Goal: Task Accomplishment & Management: Manage account settings

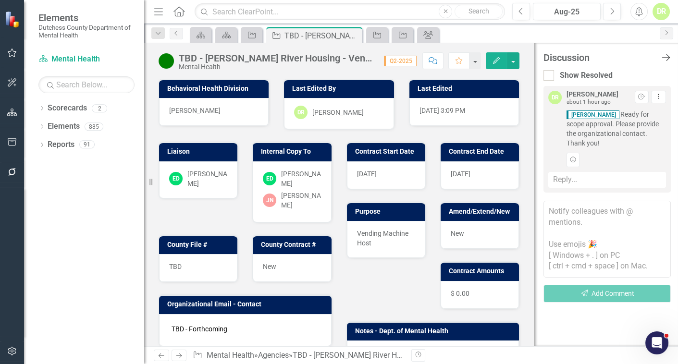
click at [666, 56] on icon "Close Discussion Bar" at bounding box center [666, 57] width 12 height 9
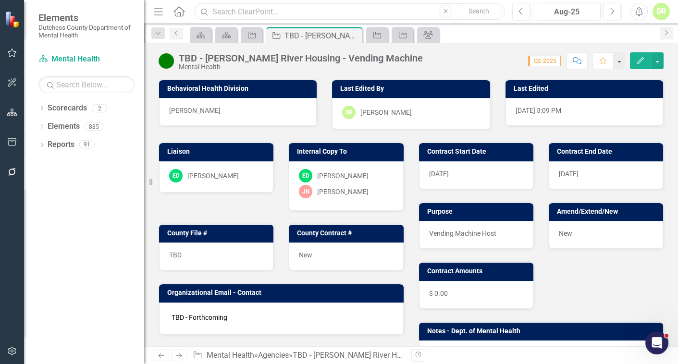
click at [267, 14] on input "text" at bounding box center [350, 11] width 311 height 17
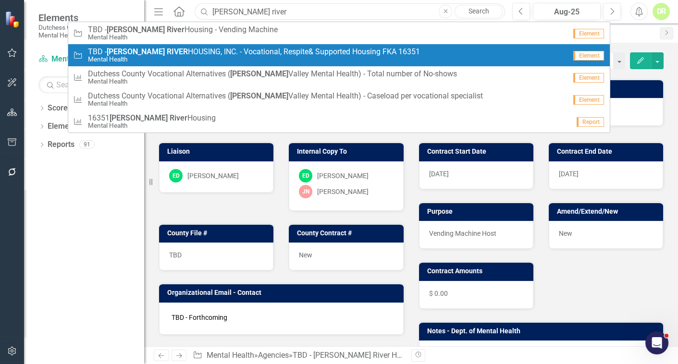
type input "[PERSON_NAME] river"
click at [307, 58] on small "Mental Health" at bounding box center [254, 59] width 332 height 7
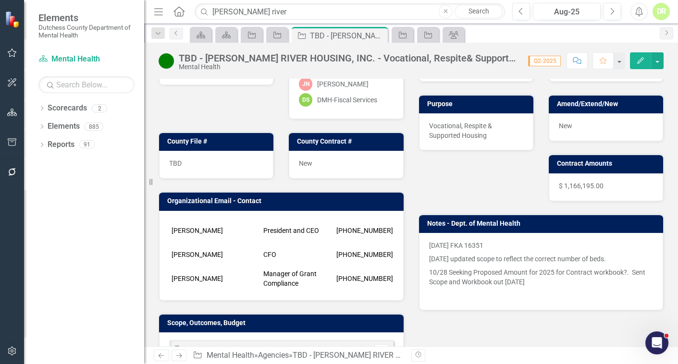
scroll to position [131, 0]
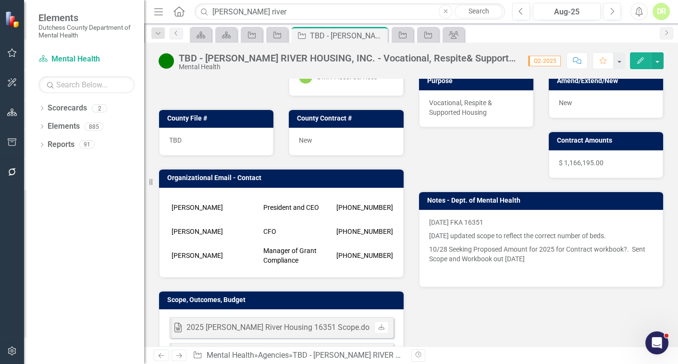
click at [189, 57] on div "TBD - [PERSON_NAME] RIVER HOUSING, INC. - Vocational, Respite& Supported Housin…" at bounding box center [349, 58] width 340 height 11
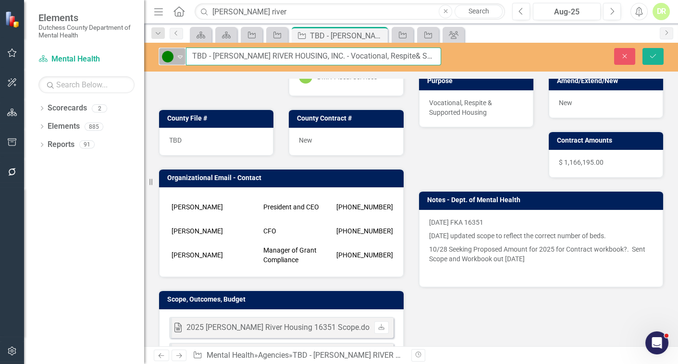
drag, startPoint x: 204, startPoint y: 59, endPoint x: 166, endPoint y: 63, distance: 38.1
click at [166, 63] on div "Active Expand TBD - HUDSON RIVER HOUSING, INC. - Vocational, Respite& Supported…" at bounding box center [300, 57] width 283 height 18
type input "20394 - HUDSON RIVER HOUSING, INC. - Vocational, Respite& Supported Housing FKA…"
click at [180, 132] on div "TBD" at bounding box center [216, 142] width 114 height 28
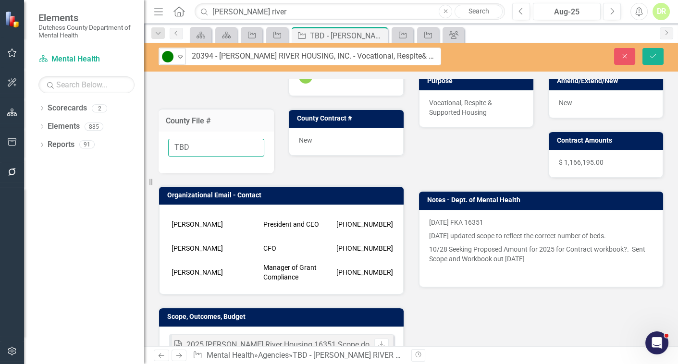
drag, startPoint x: 203, startPoint y: 147, endPoint x: -38, endPoint y: 197, distance: 246.9
click at [0, 197] on html "Elements Dutchess County Department of Mental Health Scorecard Mental Health Se…" at bounding box center [339, 182] width 678 height 364
click at [218, 149] on input "20394" at bounding box center [216, 148] width 96 height 18
type input "20396"
drag, startPoint x: 212, startPoint y: 56, endPoint x: 252, endPoint y: 65, distance: 41.4
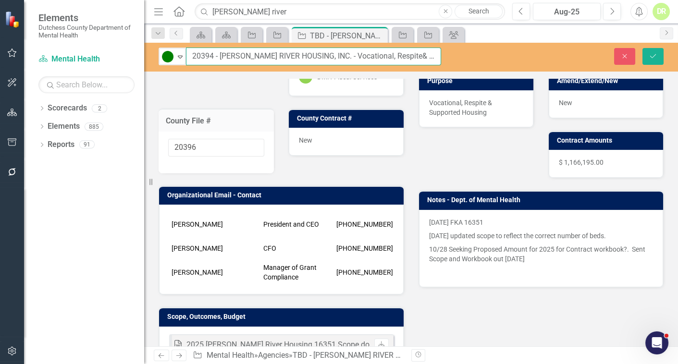
click at [213, 56] on input "20394 - HUDSON RIVER HOUSING, INC. - Vocational, Respite& Supported Housing FKA…" at bounding box center [313, 57] width 255 height 18
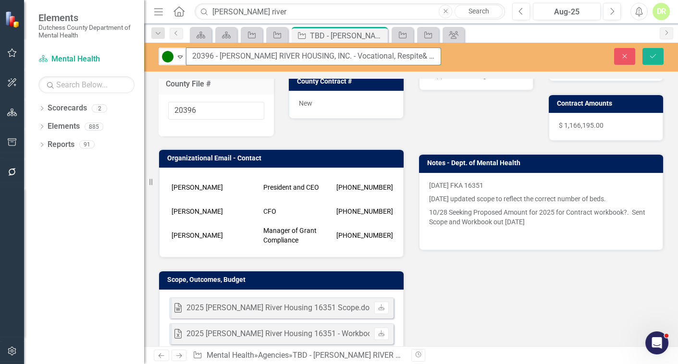
scroll to position [262, 0]
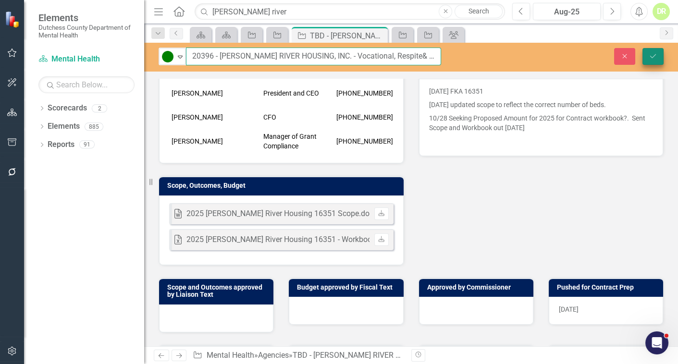
type input "20396 - [PERSON_NAME] RIVER HOUSING, INC. - Vocational, Respite& Supported Hous…"
click at [656, 55] on icon "Save" at bounding box center [653, 56] width 9 height 7
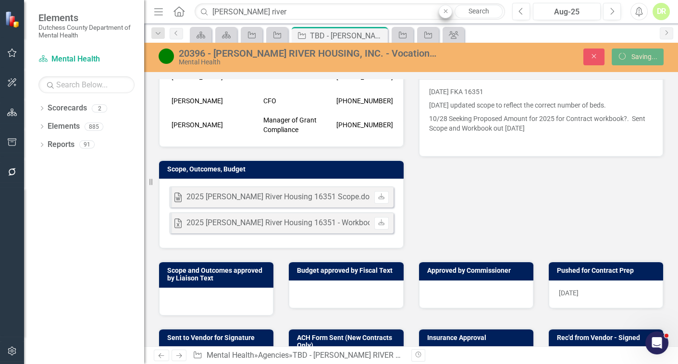
scroll to position [245, 0]
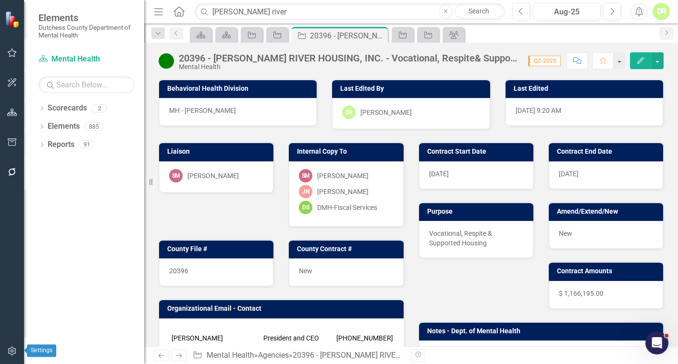
drag, startPoint x: 10, startPoint y: 351, endPoint x: 174, endPoint y: 236, distance: 200.2
click at [10, 351] on icon "button" at bounding box center [12, 352] width 10 height 8
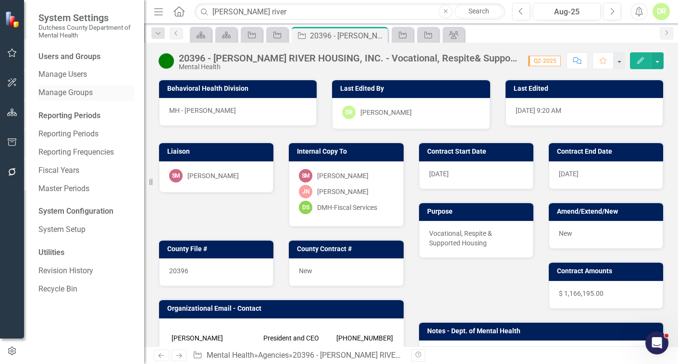
click at [74, 95] on link "Manage Groups" at bounding box center [86, 93] width 96 height 11
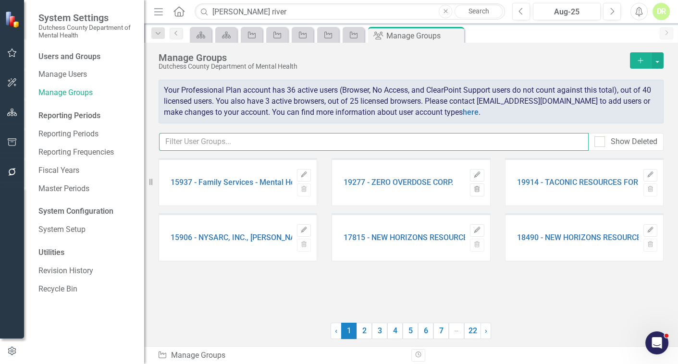
click at [199, 138] on input "text" at bounding box center [374, 142] width 430 height 18
type input "j"
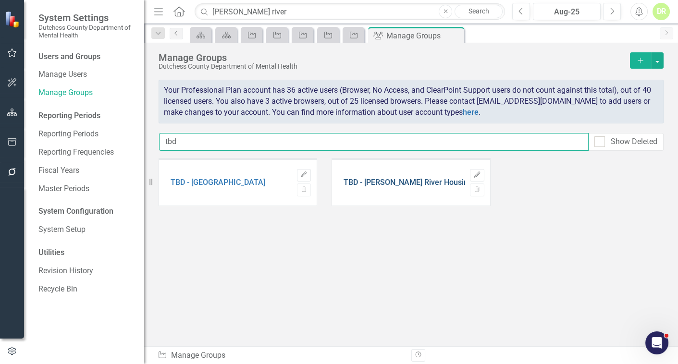
type input "tbd"
click at [386, 184] on link "TBD - [PERSON_NAME] River Housing - Vending Machine" at bounding box center [441, 182] width 195 height 9
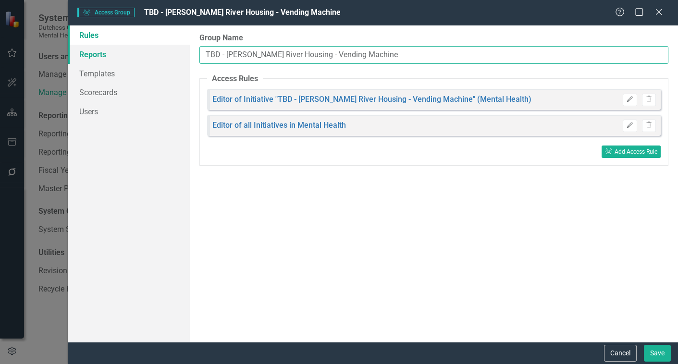
drag, startPoint x: 219, startPoint y: 52, endPoint x: 112, endPoint y: 63, distance: 107.2
click at [113, 63] on div "Rules Reports Templates Scorecards Users Group Name TBD - [PERSON_NAME] River H…" at bounding box center [373, 183] width 611 height 317
type input "20396 - [PERSON_NAME] River Housing - Vending Machine"
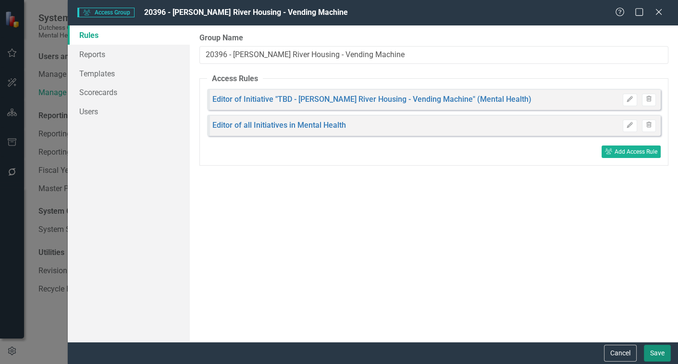
click at [659, 354] on button "Save" at bounding box center [657, 353] width 27 height 17
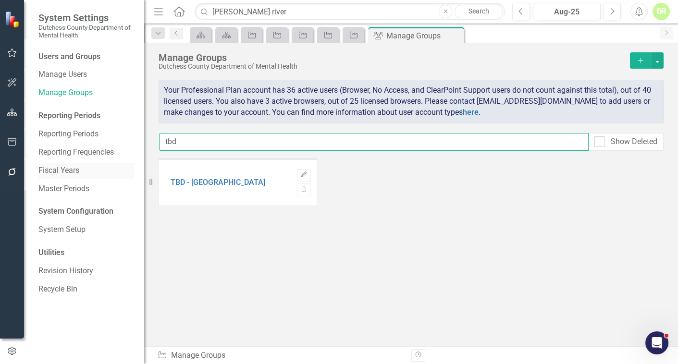
drag, startPoint x: 200, startPoint y: 143, endPoint x: 52, endPoint y: 168, distance: 149.8
click at [52, 168] on div "System Settings Dutchess County Department of Mental Health Users and Groups Ma…" at bounding box center [339, 182] width 678 height 364
type input "20396"
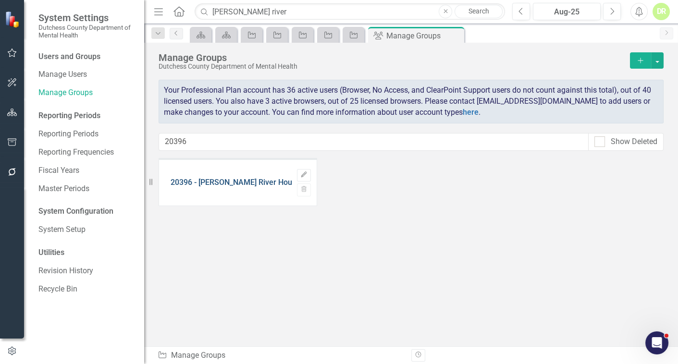
click at [228, 182] on link "20396 - [PERSON_NAME] River Housing - Vending Machine" at bounding box center [272, 182] width 202 height 9
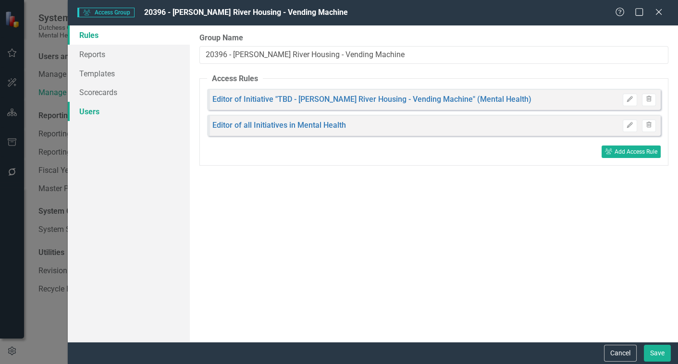
click at [85, 114] on link "Users" at bounding box center [129, 111] width 122 height 19
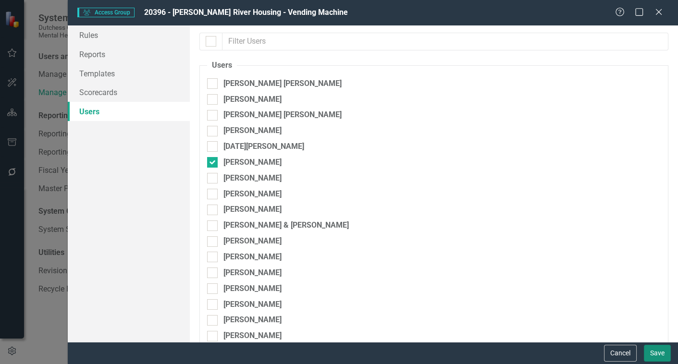
click at [664, 351] on button "Save" at bounding box center [657, 353] width 27 height 17
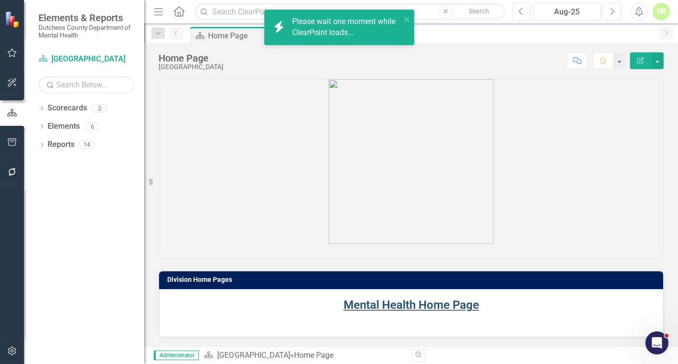
click at [403, 301] on link "Mental Health Home Page" at bounding box center [412, 305] width 136 height 13
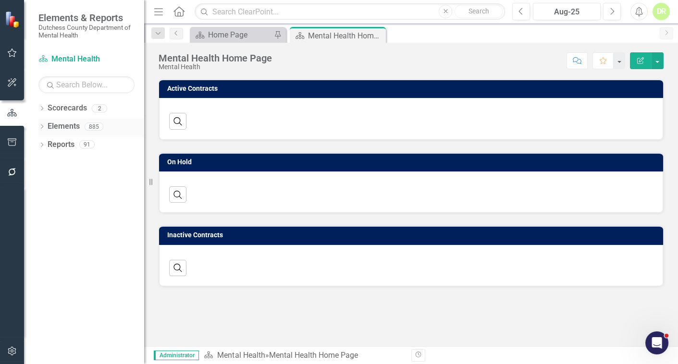
click at [57, 125] on link "Elements" at bounding box center [64, 126] width 32 height 11
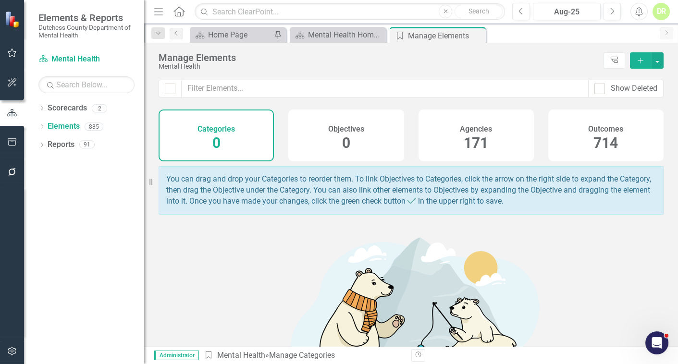
click at [474, 130] on h4 "Agencies" at bounding box center [476, 129] width 32 height 9
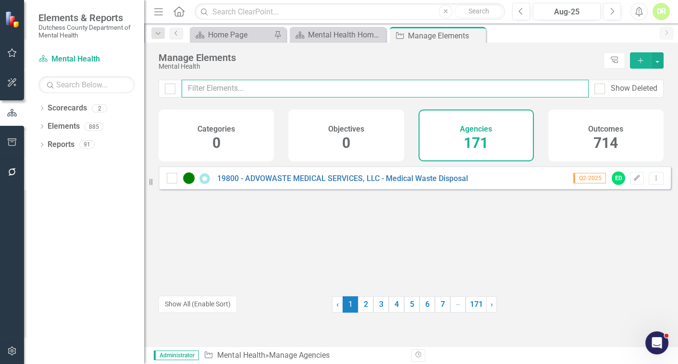
click at [227, 91] on input "text" at bounding box center [385, 89] width 407 height 18
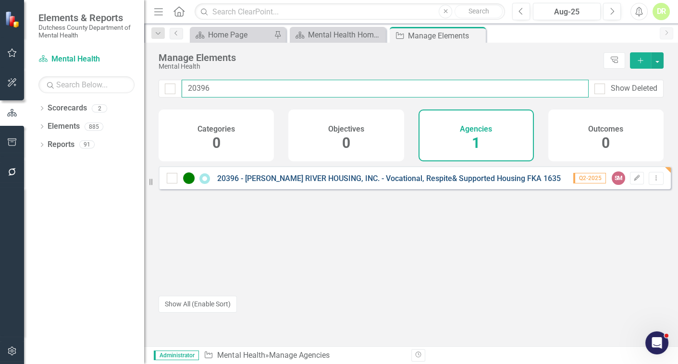
type input "20396"
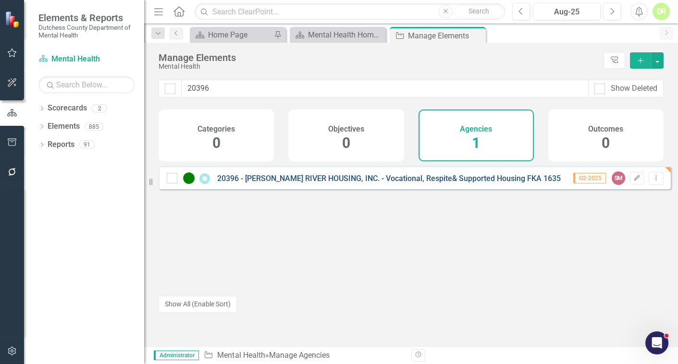
click at [429, 183] on link "20396 - [PERSON_NAME] RIVER HOUSING, INC. - Vocational, Respite& Supported Hous…" at bounding box center [391, 178] width 348 height 9
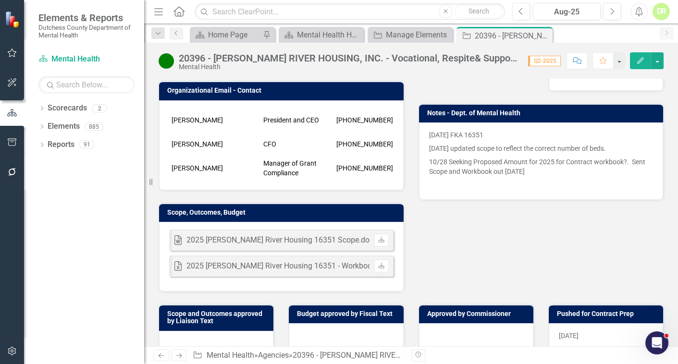
scroll to position [306, 0]
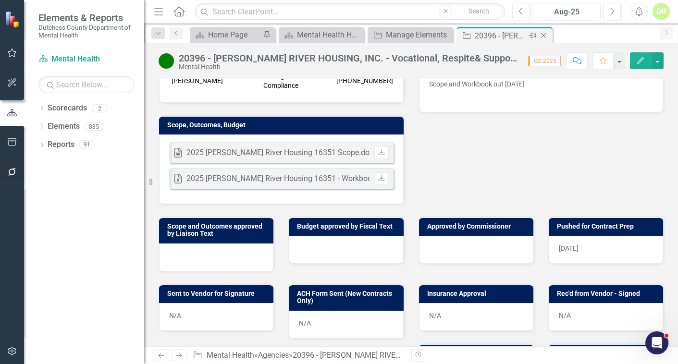
click at [500, 32] on div "20396 - [PERSON_NAME] RIVER HOUSING, INC. - Vocational, Respite& Supported Hous…" at bounding box center [500, 36] width 51 height 12
click at [202, 59] on div "20396 - [PERSON_NAME] RIVER HOUSING, INC. - Vocational, Respite& Supported Hous…" at bounding box center [349, 58] width 340 height 11
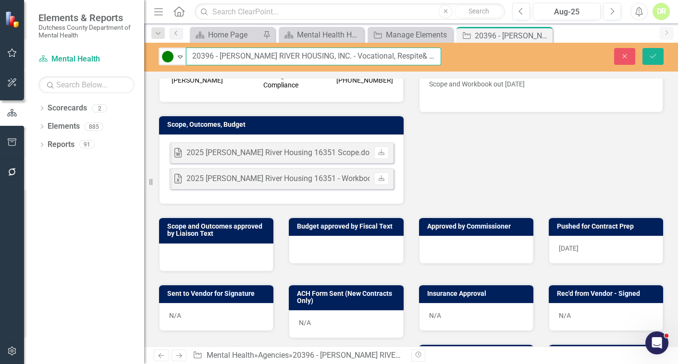
drag, startPoint x: 211, startPoint y: 55, endPoint x: 189, endPoint y: 56, distance: 21.7
click at [189, 56] on input "20396 - [PERSON_NAME] RIVER HOUSING, INC. - Vocational, Respite& Supported Hous…" at bounding box center [313, 57] width 255 height 18
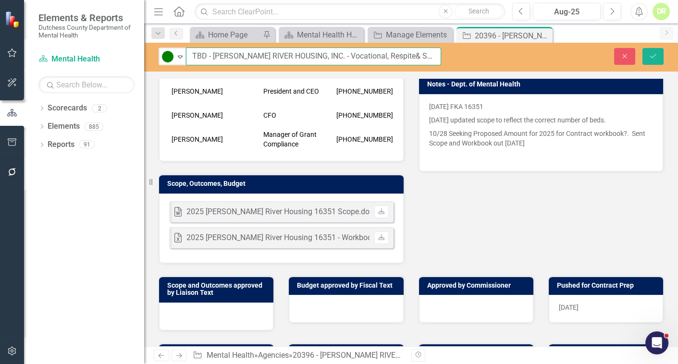
scroll to position [87, 0]
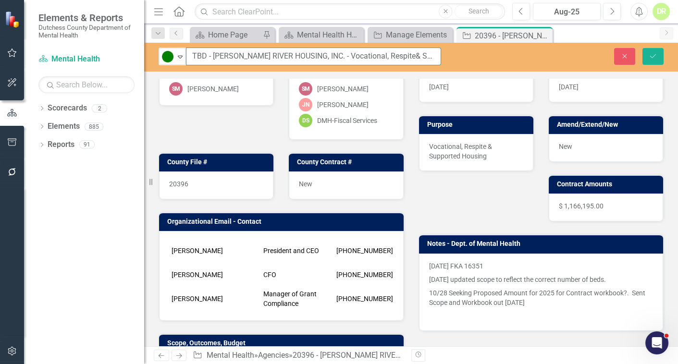
type input "TBD - [PERSON_NAME] RIVER HOUSING, INC. - Vocational, Respite& Supported Housin…"
click at [192, 200] on div "Organizational Email - Contact [PERSON_NAME] President and CEO [PHONE_NUMBER] […" at bounding box center [281, 261] width 260 height 122
click at [204, 186] on div "20396" at bounding box center [216, 186] width 114 height 28
click at [203, 186] on div "20396" at bounding box center [216, 186] width 114 height 28
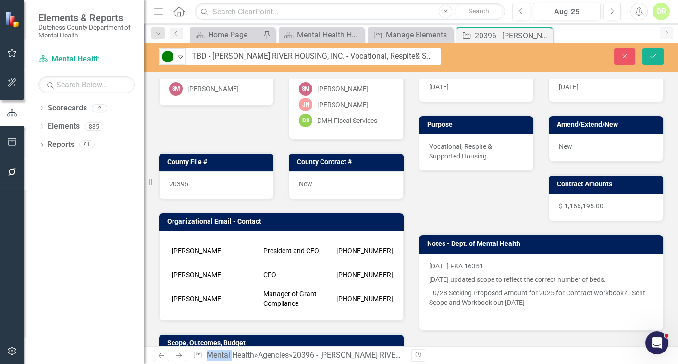
click at [199, 180] on div "20396" at bounding box center [216, 186] width 114 height 28
click at [198, 180] on div "20396" at bounding box center [216, 186] width 114 height 28
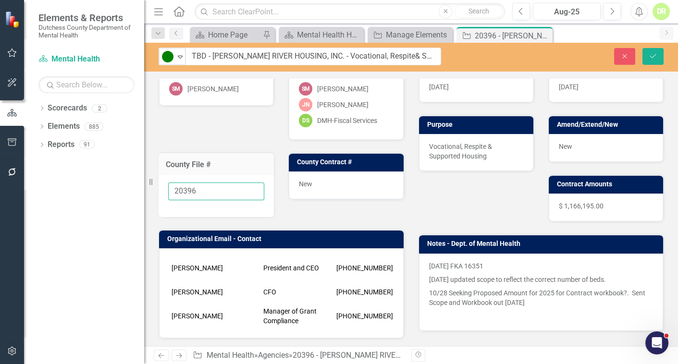
drag, startPoint x: 206, startPoint y: 187, endPoint x: 112, endPoint y: 193, distance: 94.4
click at [112, 193] on div "Elements & Reports Dutchess County Department of Mental Health Scorecard Mental…" at bounding box center [339, 182] width 678 height 364
type input "TBD"
click at [652, 53] on icon "Save" at bounding box center [653, 56] width 9 height 7
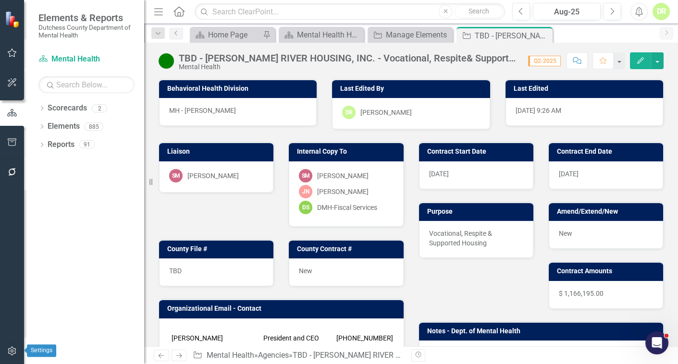
click at [9, 349] on icon "button" at bounding box center [12, 351] width 8 height 9
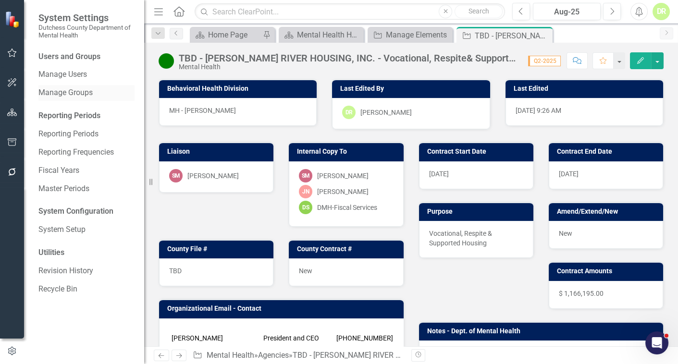
click at [70, 91] on link "Manage Groups" at bounding box center [86, 93] width 96 height 11
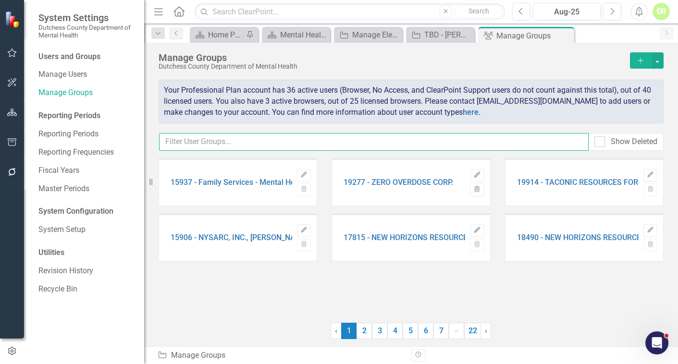
click at [201, 140] on input "text" at bounding box center [374, 142] width 430 height 18
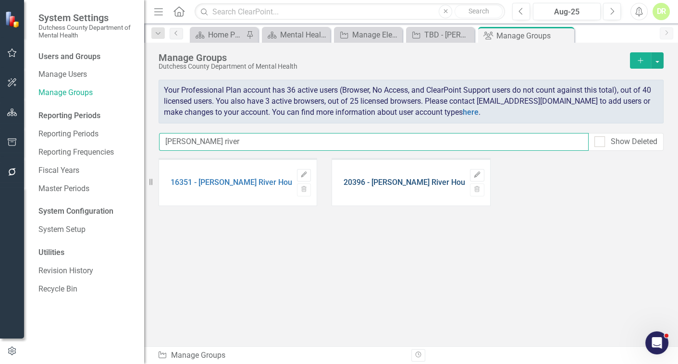
type input "[PERSON_NAME] river"
click at [361, 186] on link "20396 - [PERSON_NAME] River Housing - Vending Machine" at bounding box center [445, 182] width 202 height 9
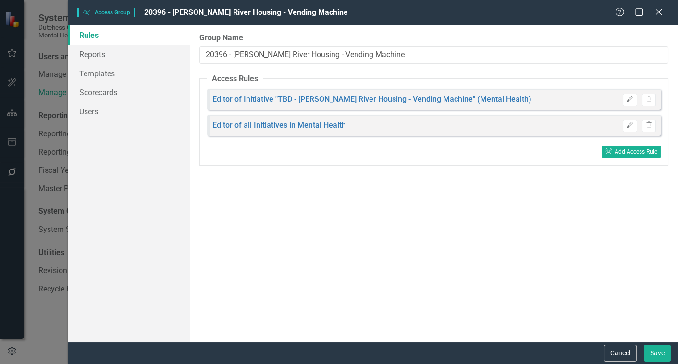
click at [361, 186] on div "User Group Access Group 20396 - [PERSON_NAME] River Housing - Vending Machine H…" at bounding box center [339, 182] width 678 height 364
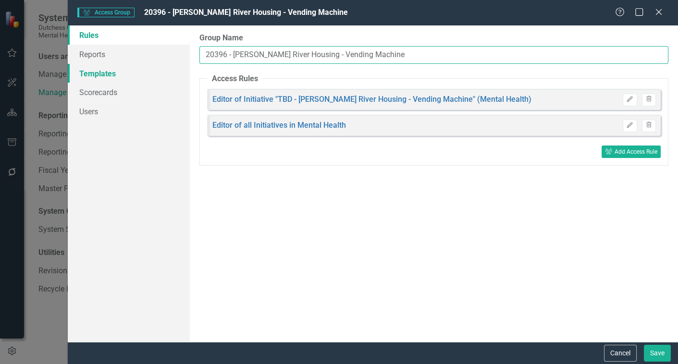
drag, startPoint x: 227, startPoint y: 56, endPoint x: 147, endPoint y: 64, distance: 80.2
click at [147, 64] on div "Rules Reports Templates Scorecards Users Group Name 20396 - [PERSON_NAME] River…" at bounding box center [373, 183] width 611 height 317
type input "TBD - [PERSON_NAME] River Housing - Vending Machine"
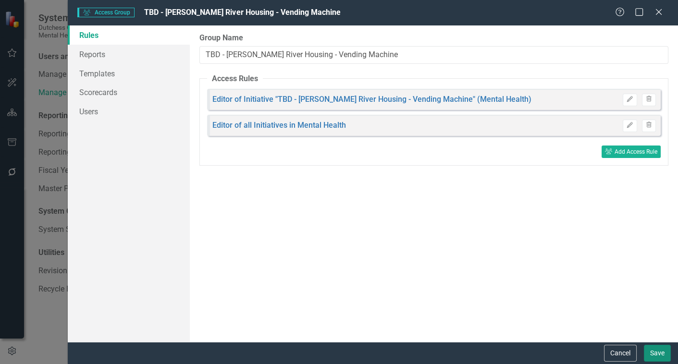
click at [653, 347] on button "Save" at bounding box center [657, 353] width 27 height 17
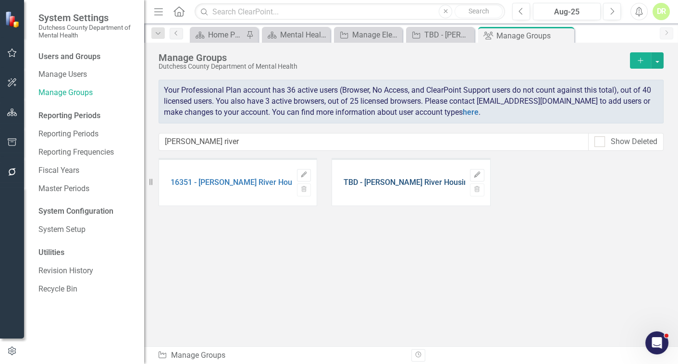
click at [366, 182] on link "TBD - [PERSON_NAME] River Housing - Vending Machine" at bounding box center [441, 182] width 195 height 9
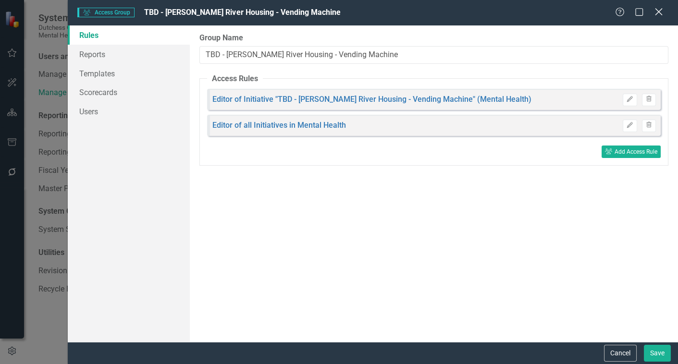
click at [657, 11] on icon at bounding box center [658, 11] width 7 height 7
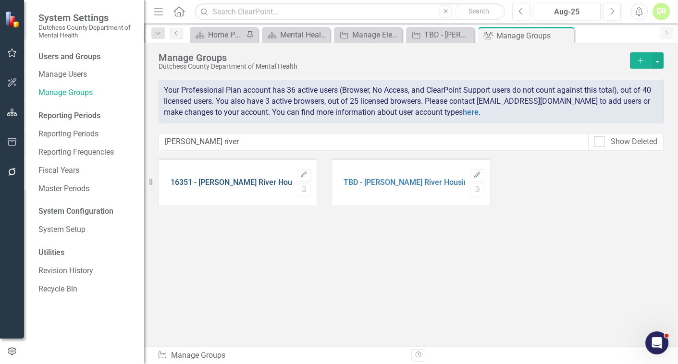
click at [183, 185] on link "16351 - [PERSON_NAME] River Housing" at bounding box center [239, 182] width 136 height 9
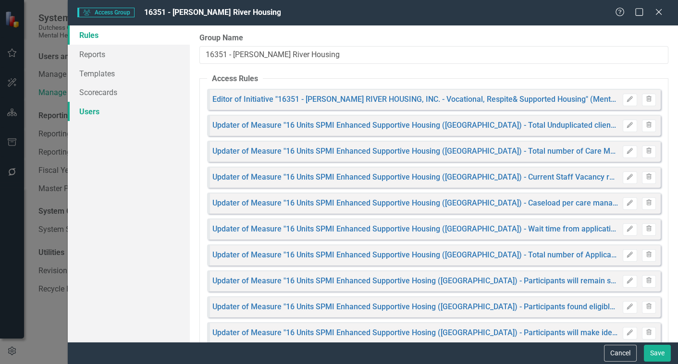
click at [89, 109] on link "Users" at bounding box center [129, 111] width 122 height 19
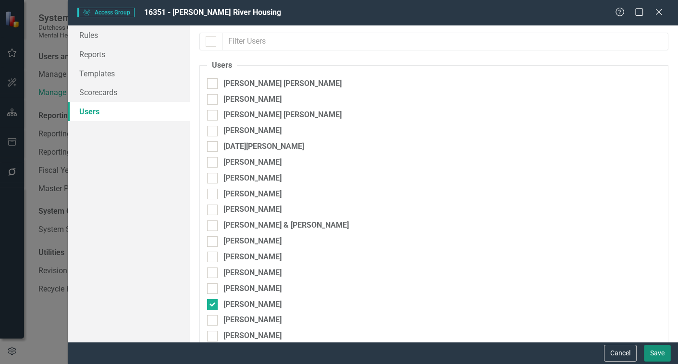
click at [657, 354] on button "Save" at bounding box center [657, 353] width 27 height 17
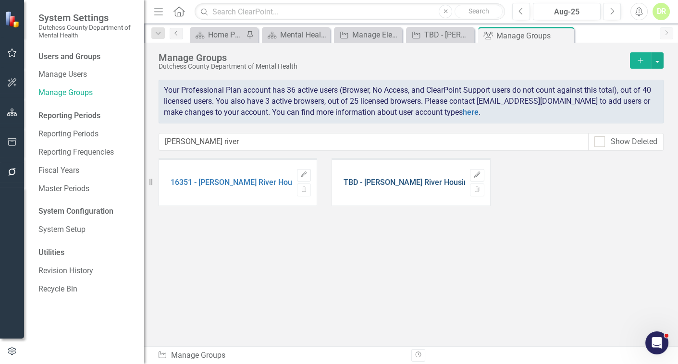
click at [409, 183] on link "TBD - [PERSON_NAME] River Housing - Vending Machine" at bounding box center [441, 182] width 195 height 9
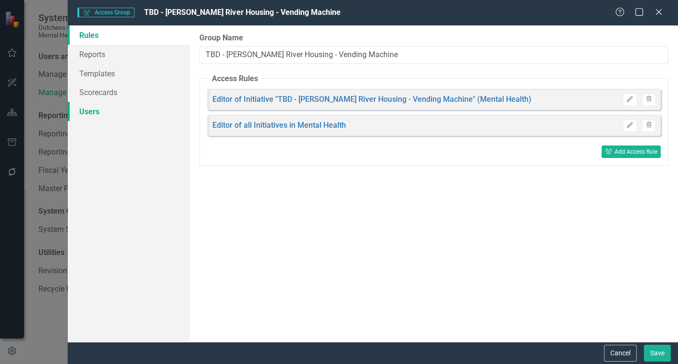
click at [80, 109] on link "Users" at bounding box center [129, 111] width 122 height 19
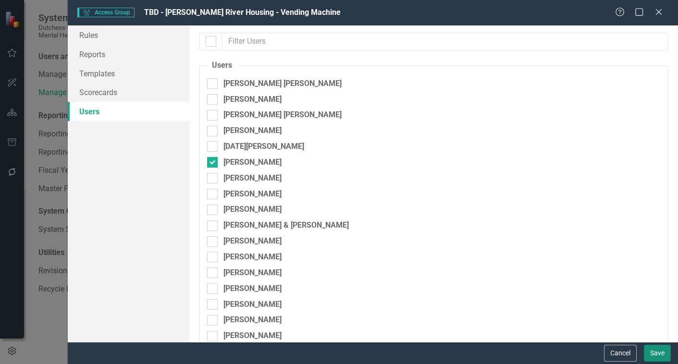
click at [660, 354] on button "Save" at bounding box center [657, 353] width 27 height 17
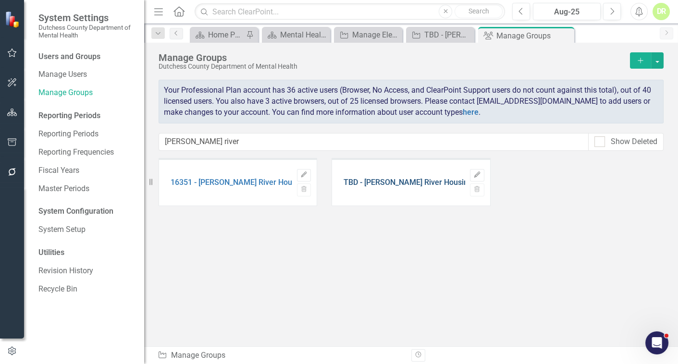
click at [408, 182] on link "TBD - [PERSON_NAME] River Housing - Vending Machine" at bounding box center [441, 182] width 195 height 9
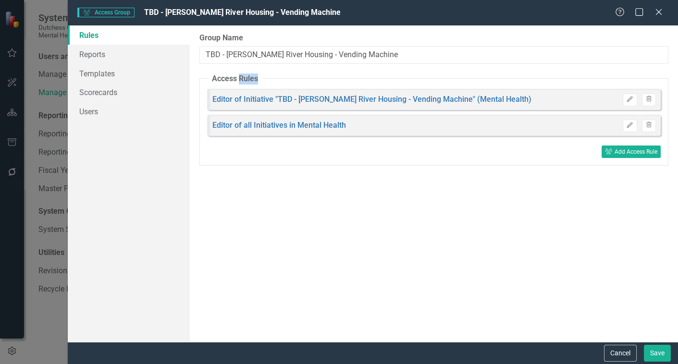
click at [408, 181] on div "User Group Access Group TBD - [PERSON_NAME] River Housing - Vending Machine Hel…" at bounding box center [339, 182] width 678 height 364
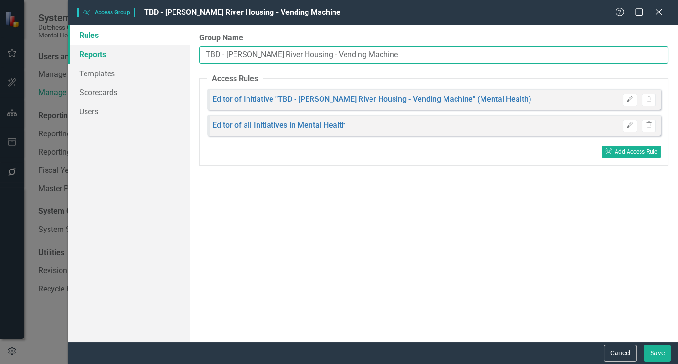
drag, startPoint x: 222, startPoint y: 56, endPoint x: 162, endPoint y: 50, distance: 60.3
click at [162, 50] on div "Rules Reports Templates Scorecards Users Group Name TBD - [PERSON_NAME] River H…" at bounding box center [373, 183] width 611 height 317
type input "20396 - [PERSON_NAME] River Housing - Vending Machine"
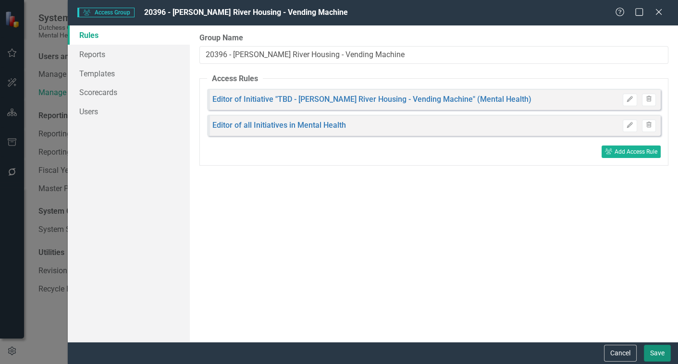
click at [660, 355] on button "Save" at bounding box center [657, 353] width 27 height 17
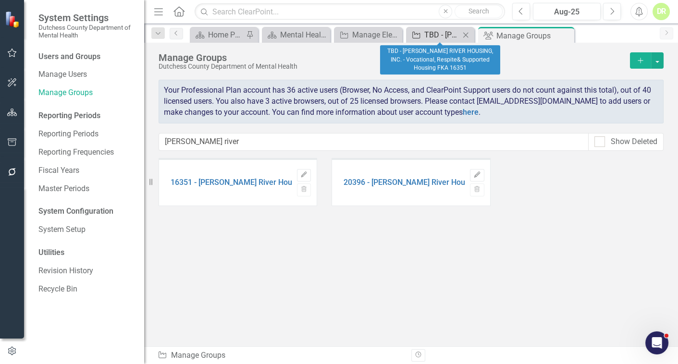
click at [448, 34] on div "TBD - [PERSON_NAME] RIVER HOUSING, INC. - Vocational, Respite& Supported Housin…" at bounding box center [443, 35] width 36 height 12
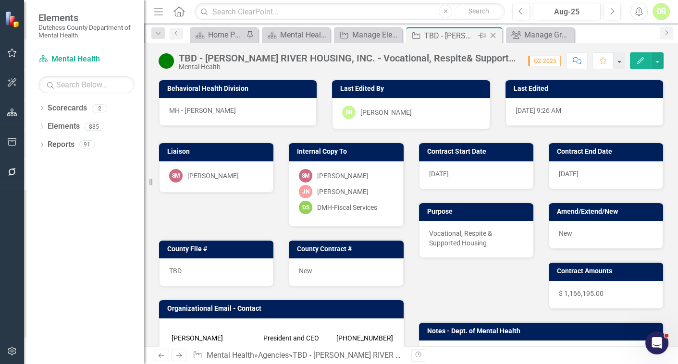
click at [493, 37] on icon "Close" at bounding box center [494, 36] width 10 height 8
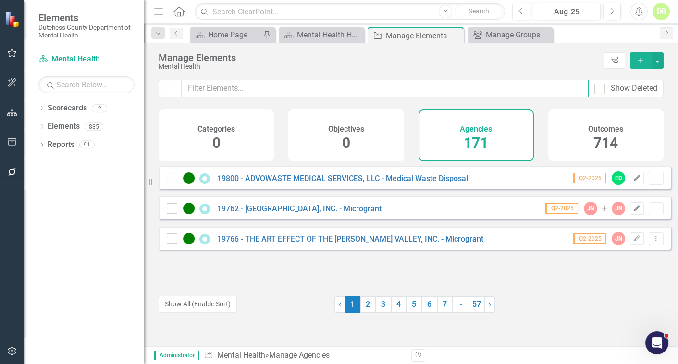
click at [237, 88] on input "text" at bounding box center [385, 89] width 407 height 18
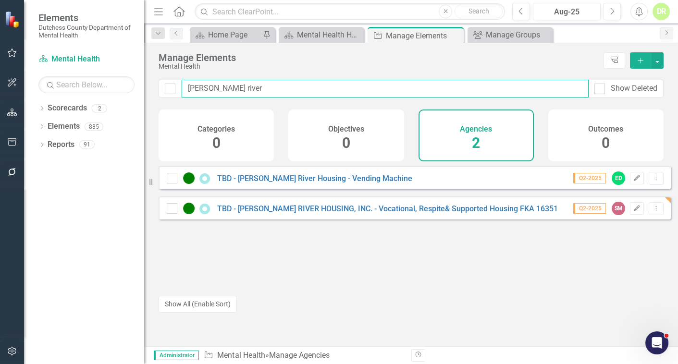
type input "[PERSON_NAME] river"
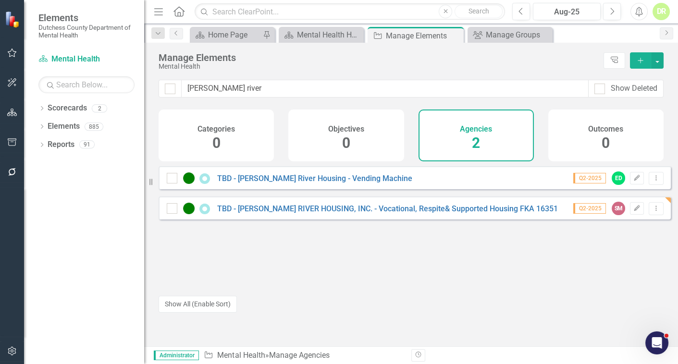
click at [278, 189] on div "TBD - [PERSON_NAME] River Housing - Vending Machine Q2-2025 ED Edit Dropdown Me…" at bounding box center [415, 177] width 513 height 23
click at [278, 184] on div "TBD - [PERSON_NAME] River Housing - Vending Machine" at bounding box center [291, 179] width 248 height 12
click at [278, 183] on link "TBD - [PERSON_NAME] River Housing - Vending Machine" at bounding box center [314, 178] width 195 height 9
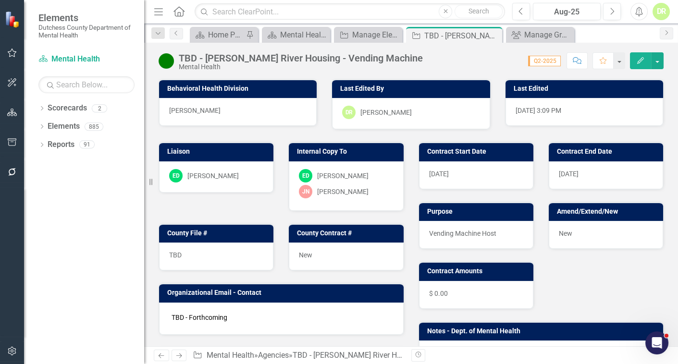
click at [188, 255] on div "TBD" at bounding box center [216, 257] width 114 height 28
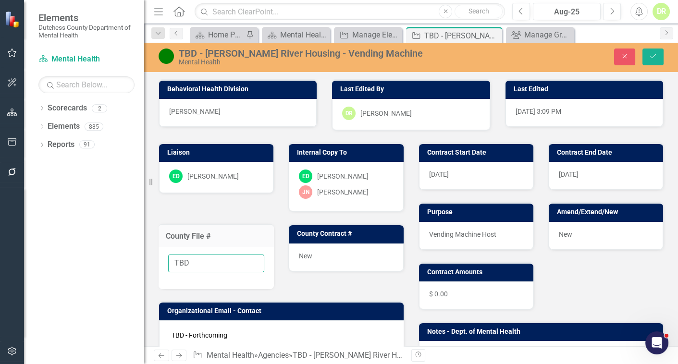
drag, startPoint x: 189, startPoint y: 259, endPoint x: 100, endPoint y: 283, distance: 92.5
click at [96, 285] on div "Elements Dutchess County Department of Mental Health Scorecard Mental Health Se…" at bounding box center [339, 182] width 678 height 364
type input "20396"
click at [195, 49] on div "TBD - [PERSON_NAME] River Housing - Vending Machine" at bounding box center [308, 53] width 258 height 11
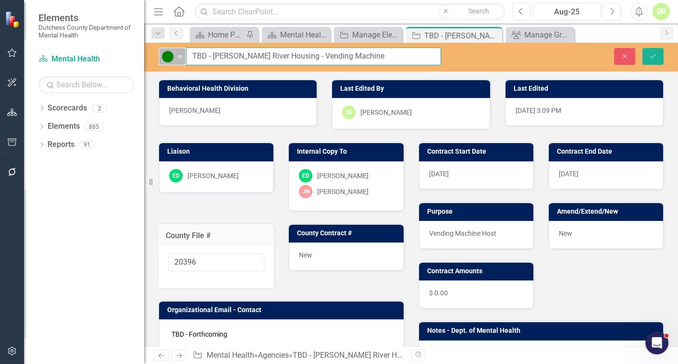
drag, startPoint x: 205, startPoint y: 57, endPoint x: 172, endPoint y: 51, distance: 33.1
click at [180, 54] on div "Active Expand TBD - [PERSON_NAME] River Housing - Vending Machine" at bounding box center [300, 57] width 283 height 18
type input "20396 - [PERSON_NAME] River Housing - Vending Machine"
click at [654, 60] on button "Save" at bounding box center [653, 56] width 21 height 17
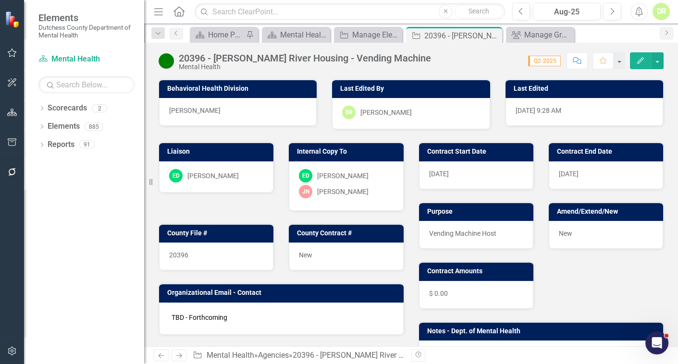
drag, startPoint x: 574, startPoint y: 57, endPoint x: 490, endPoint y: 79, distance: 86.4
click at [572, 57] on button "Comment" at bounding box center [577, 60] width 21 height 17
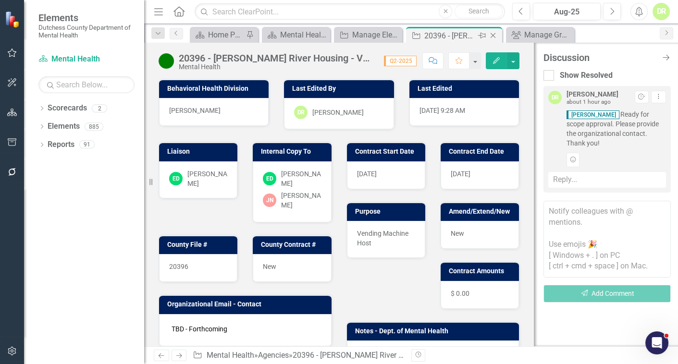
click at [492, 34] on icon "Close" at bounding box center [494, 36] width 10 height 8
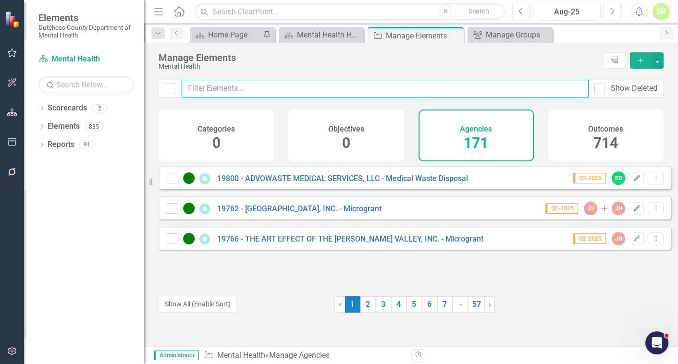
click at [212, 90] on input "text" at bounding box center [385, 89] width 407 height 18
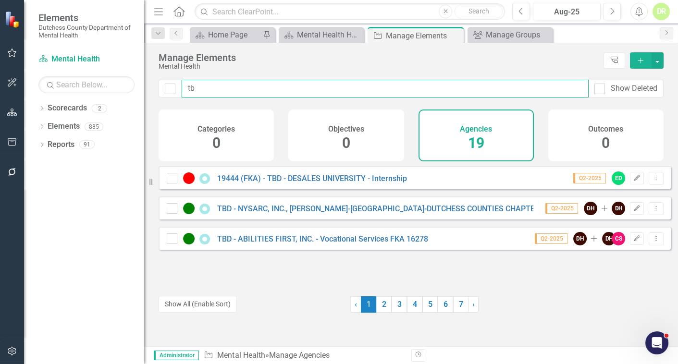
type input "tbd"
drag, startPoint x: 312, startPoint y: 99, endPoint x: 64, endPoint y: 117, distance: 248.3
click at [64, 117] on div "Elements Dutchess County Department of Mental Health Scorecard Mental Health Se…" at bounding box center [339, 182] width 678 height 364
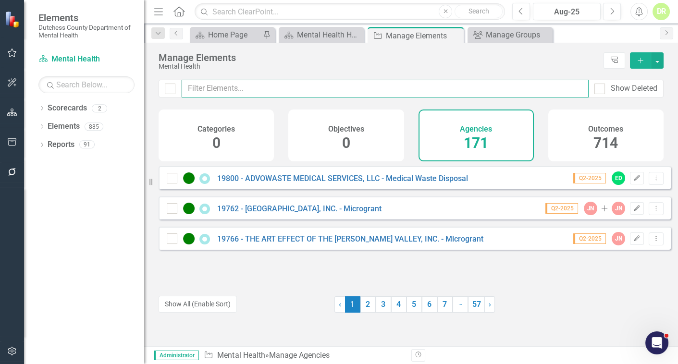
click at [233, 88] on input "text" at bounding box center [385, 89] width 407 height 18
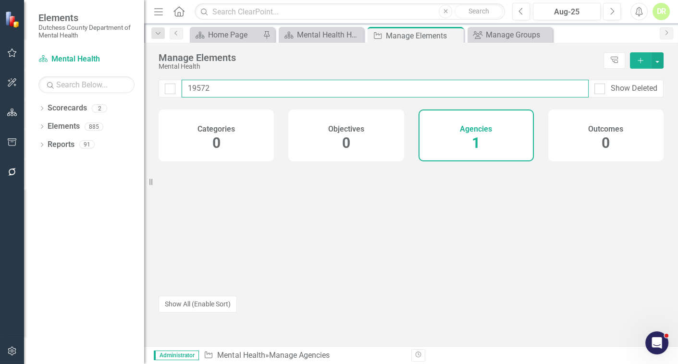
type input "19572"
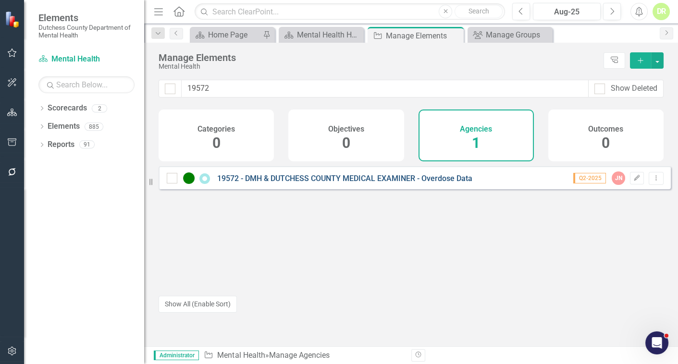
click at [286, 183] on link "19572 - DMH & DUTCHESS COUNTY MEDICAL EXAMINER - Overdose Data" at bounding box center [344, 178] width 255 height 9
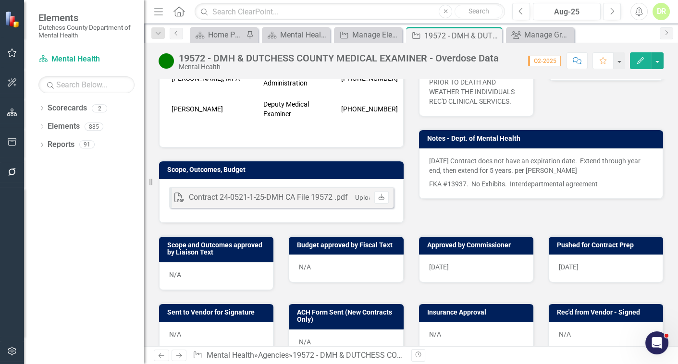
scroll to position [262, 0]
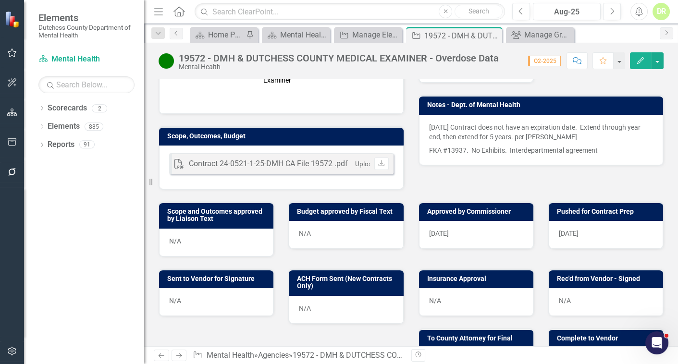
click at [216, 298] on div "N/A" at bounding box center [216, 302] width 114 height 28
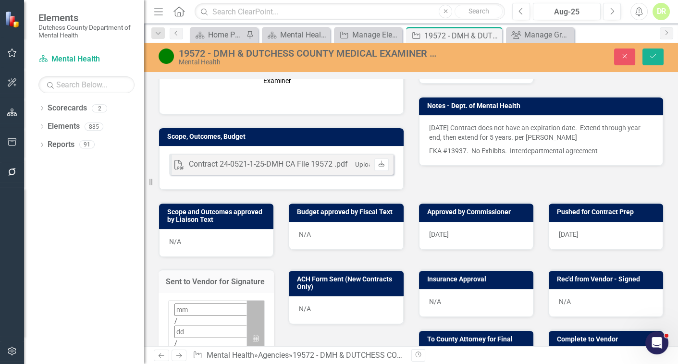
click at [253, 335] on icon "button" at bounding box center [256, 338] width 6 height 7
click at [190, 321] on button "‹" at bounding box center [200, 331] width 21 height 21
click at [586, 295] on div "N/A" at bounding box center [606, 303] width 114 height 28
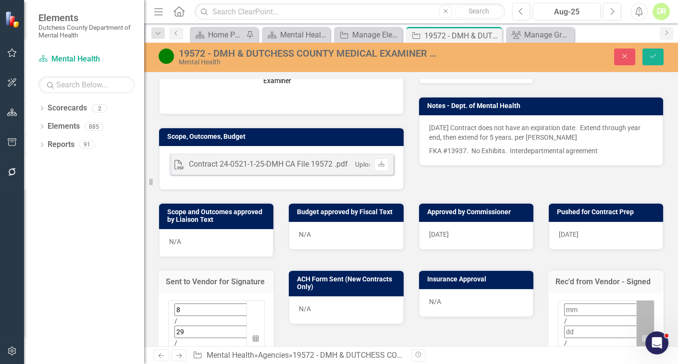
click at [641, 301] on button "Calendar" at bounding box center [646, 339] width 18 height 77
drag, startPoint x: 539, startPoint y: 180, endPoint x: 558, endPoint y: 195, distance: 24.3
click at [512, 321] on button "‹" at bounding box center [500, 331] width 21 height 21
drag, startPoint x: 639, startPoint y: 284, endPoint x: 547, endPoint y: 299, distance: 93.6
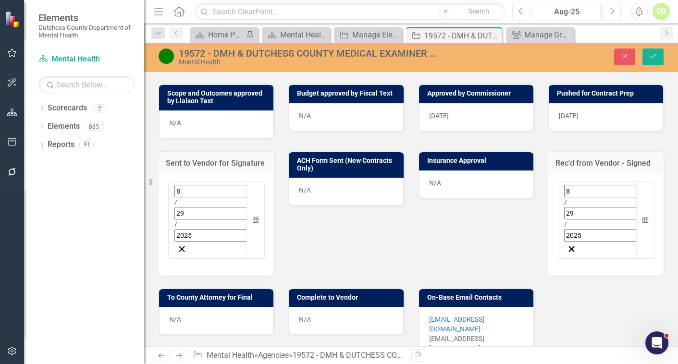
scroll to position [393, 0]
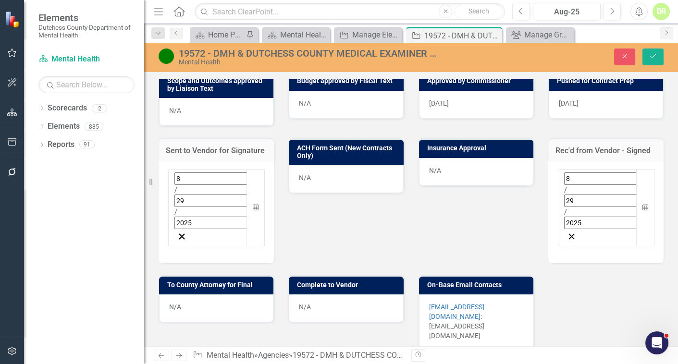
click at [221, 295] on div "N/A" at bounding box center [216, 309] width 114 height 28
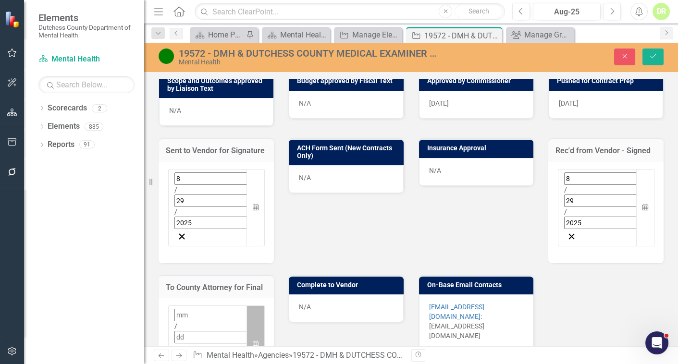
click at [260, 306] on button "Calendar" at bounding box center [256, 344] width 18 height 77
click at [657, 60] on icon "Save" at bounding box center [653, 56] width 9 height 7
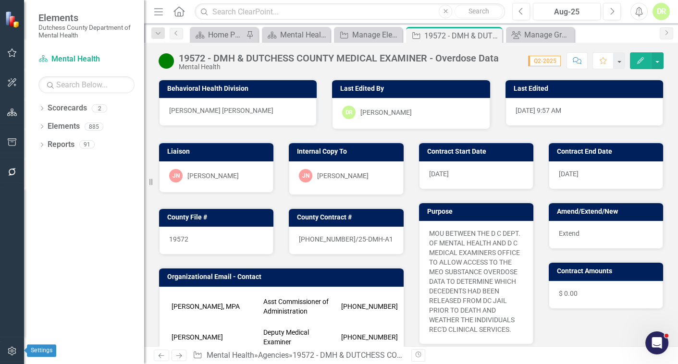
click at [5, 345] on button "button" at bounding box center [12, 352] width 22 height 20
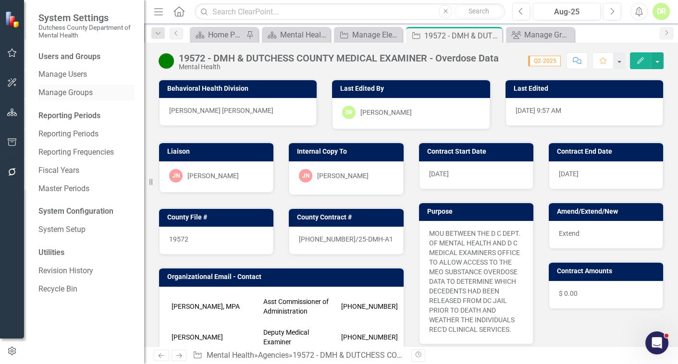
click at [68, 94] on link "Manage Groups" at bounding box center [86, 93] width 96 height 11
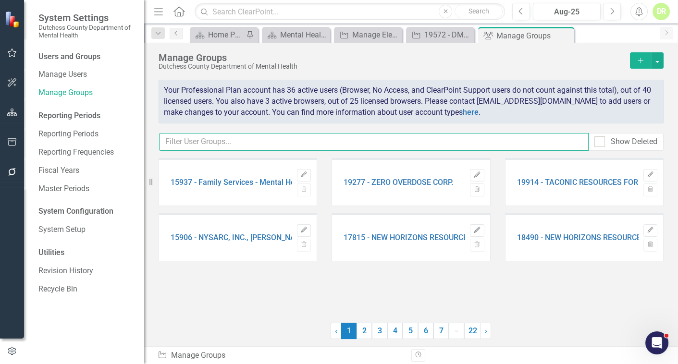
click at [194, 138] on input "text" at bounding box center [374, 142] width 430 height 18
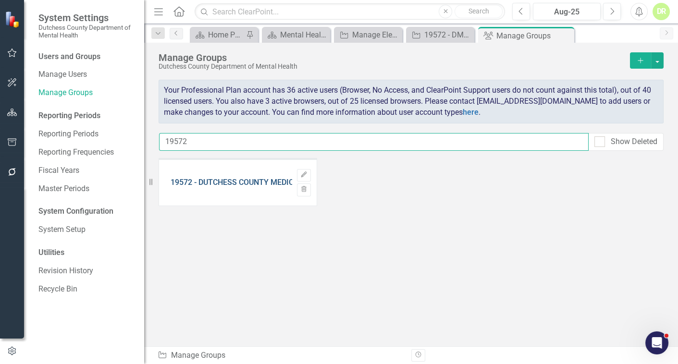
type input "19572"
click at [248, 185] on link "19572 - DUTCHESS COUNTY MEDICAL EXAMINER" at bounding box center [257, 182] width 173 height 9
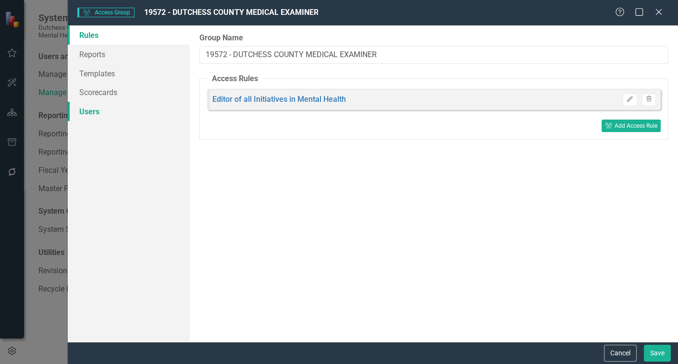
click at [97, 111] on link "Users" at bounding box center [129, 111] width 122 height 19
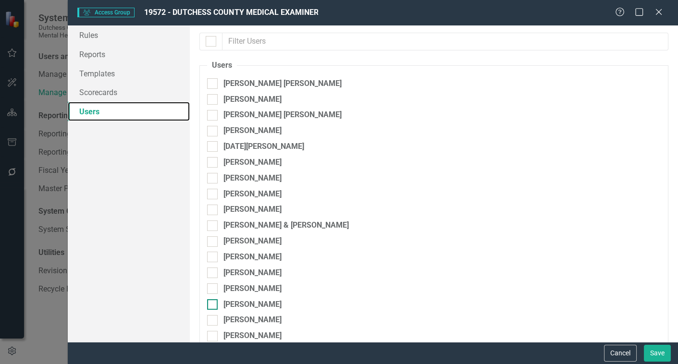
scroll to position [238, 0]
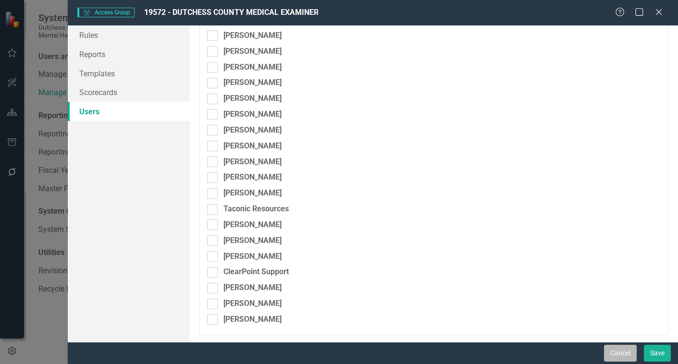
click at [621, 346] on button "Cancel" at bounding box center [620, 353] width 33 height 17
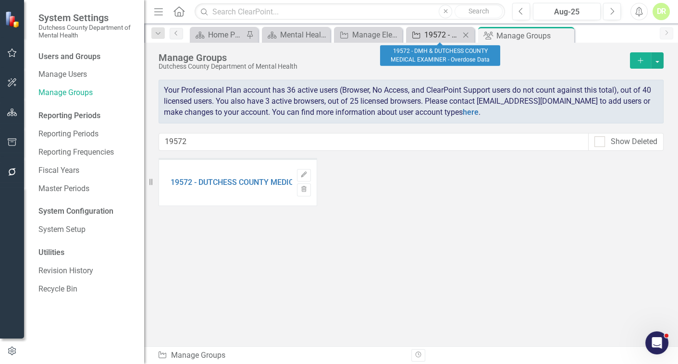
click at [436, 35] on div "19572 - DMH & DUTCHESS COUNTY MEDICAL EXAMINER - Overdose Data" at bounding box center [443, 35] width 36 height 12
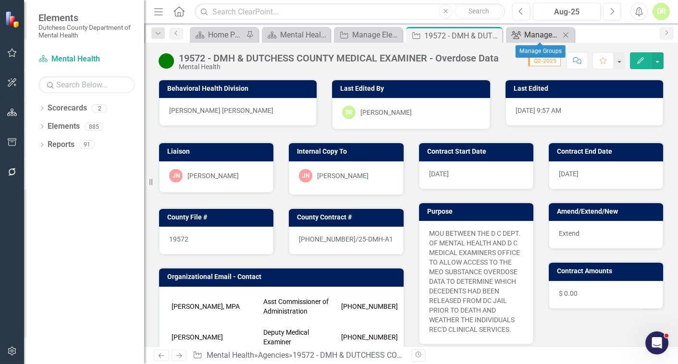
click at [529, 34] on div "Manage Groups" at bounding box center [543, 35] width 36 height 12
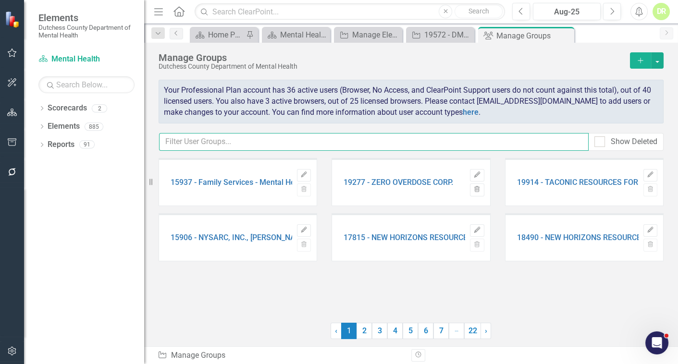
click at [206, 145] on input "text" at bounding box center [374, 142] width 430 height 18
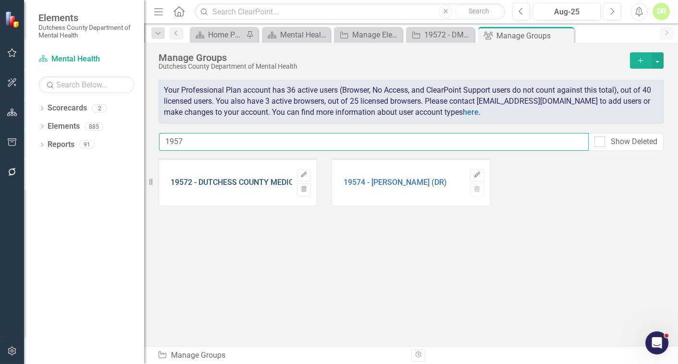
type input "1957"
click at [225, 178] on link "19572 - DUTCHESS COUNTY MEDICAL EXAMINER" at bounding box center [257, 182] width 173 height 9
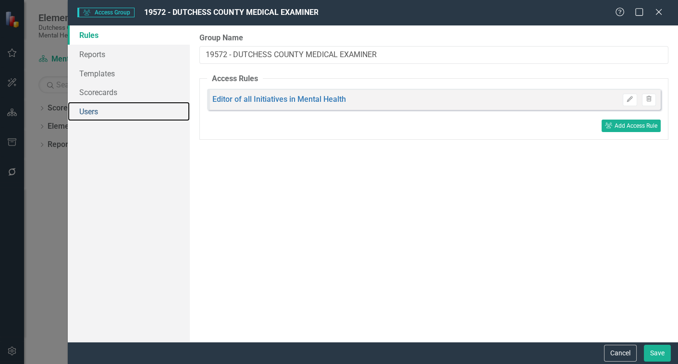
drag, startPoint x: 94, startPoint y: 110, endPoint x: 167, endPoint y: 150, distance: 83.0
click at [94, 110] on link "Users" at bounding box center [129, 111] width 122 height 19
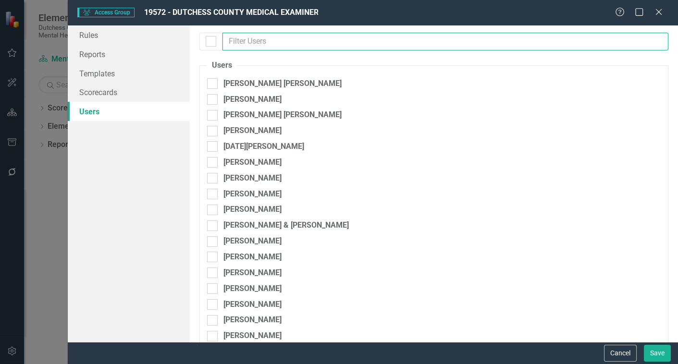
click at [243, 38] on input "text" at bounding box center [446, 42] width 446 height 18
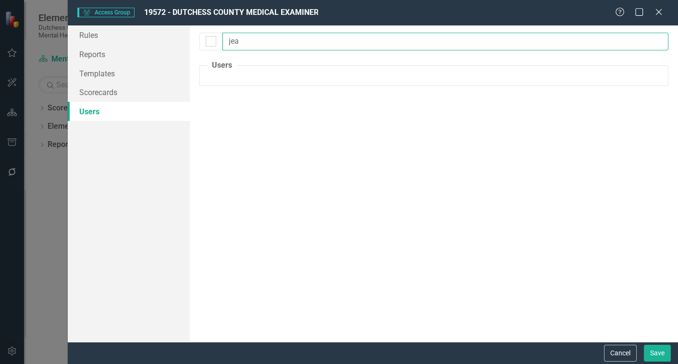
type input "je"
checkbox input "false"
type input "j"
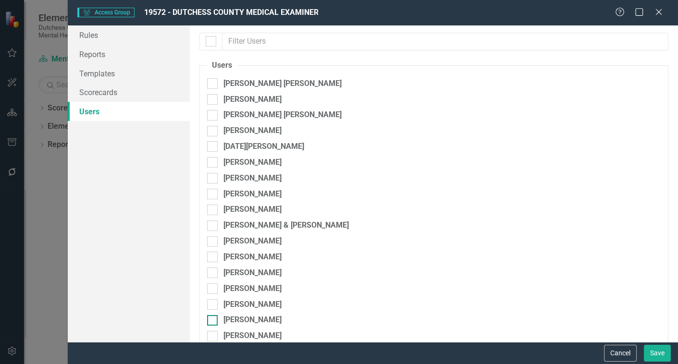
drag, startPoint x: 613, startPoint y: 350, endPoint x: 594, endPoint y: 324, distance: 32.1
click at [613, 350] on button "Cancel" at bounding box center [620, 353] width 33 height 17
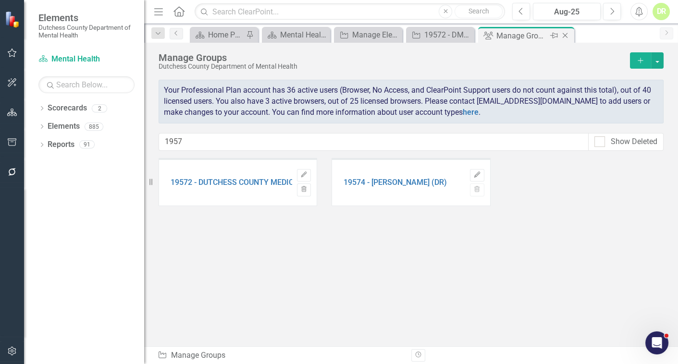
click at [565, 35] on icon at bounding box center [565, 35] width 5 height 5
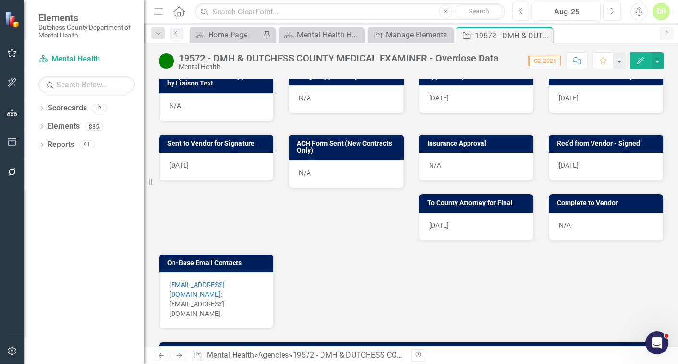
scroll to position [397, 0]
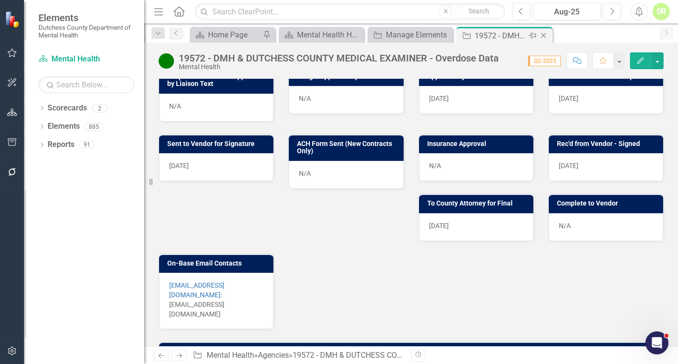
click at [544, 34] on icon "Close" at bounding box center [544, 36] width 10 height 8
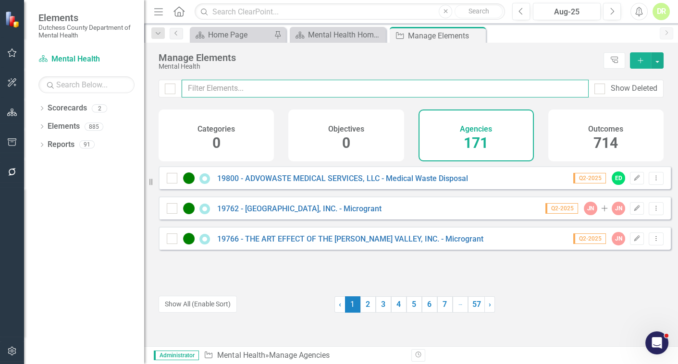
click at [220, 92] on input "text" at bounding box center [385, 89] width 407 height 18
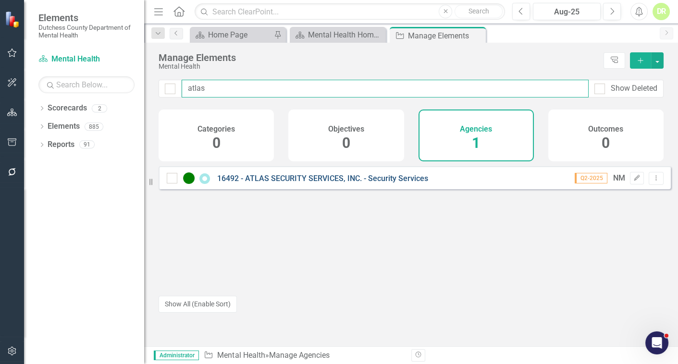
type input "atlas"
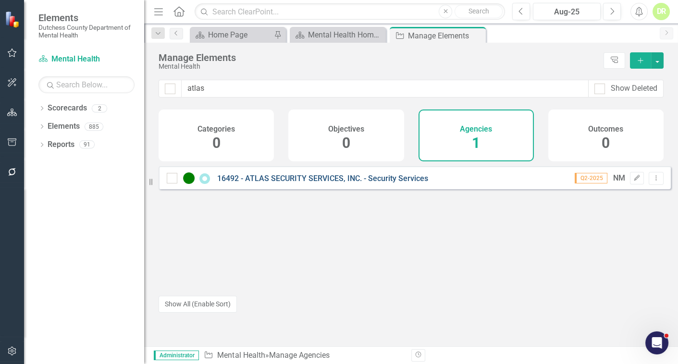
click at [321, 183] on link "16492 - ATLAS SECURITY SERVICES, INC. - Security Services" at bounding box center [322, 178] width 211 height 9
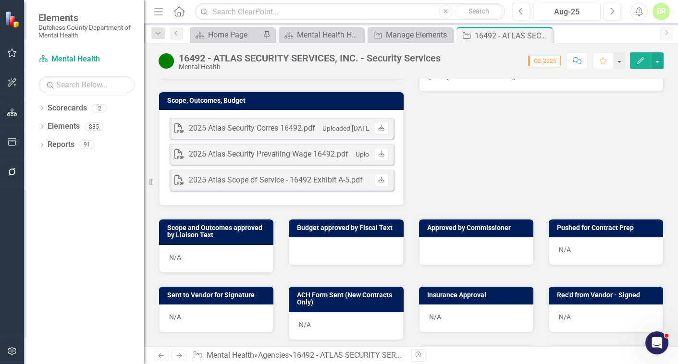
scroll to position [350, 0]
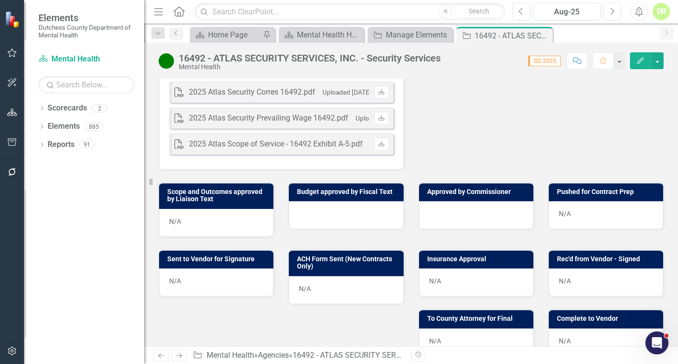
click at [574, 57] on icon "Comment" at bounding box center [577, 60] width 9 height 7
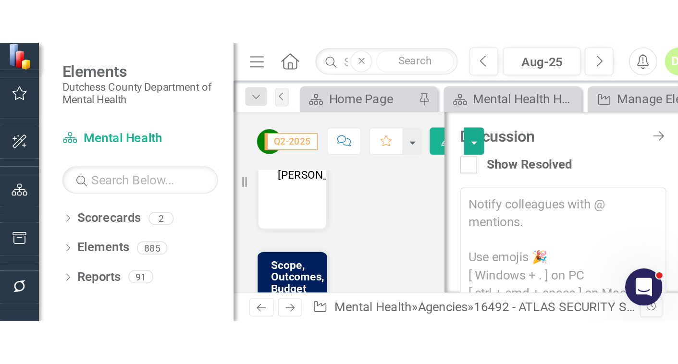
scroll to position [112, 0]
